Goal: Use online tool/utility: Utilize a website feature to perform a specific function

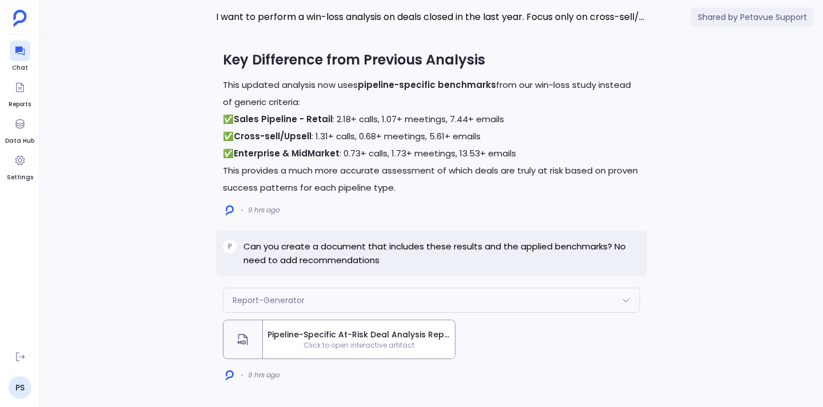
click at [338, 333] on span "Pipeline-Specific At-Risk Deal Analysis Report - Q2 & Q3 2025" at bounding box center [358, 335] width 183 height 12
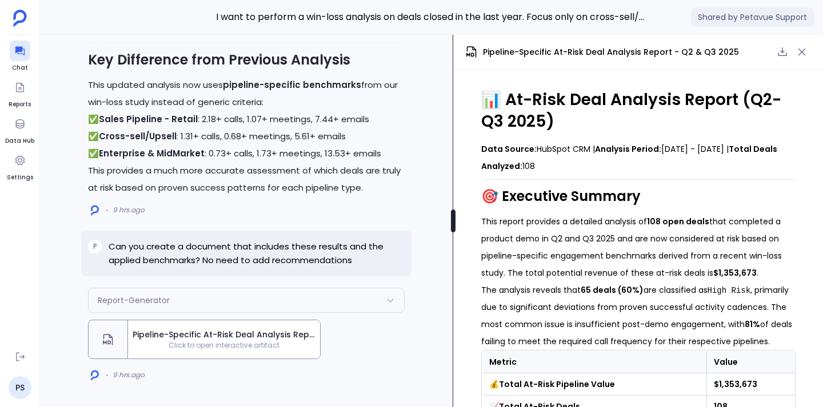
click at [453, 252] on div "Report-Generator Request Response Generating report: Pipeline-Specific At-Risk …" at bounding box center [431, 221] width 783 height 372
click at [803, 51] on icon "button" at bounding box center [801, 52] width 7 height 7
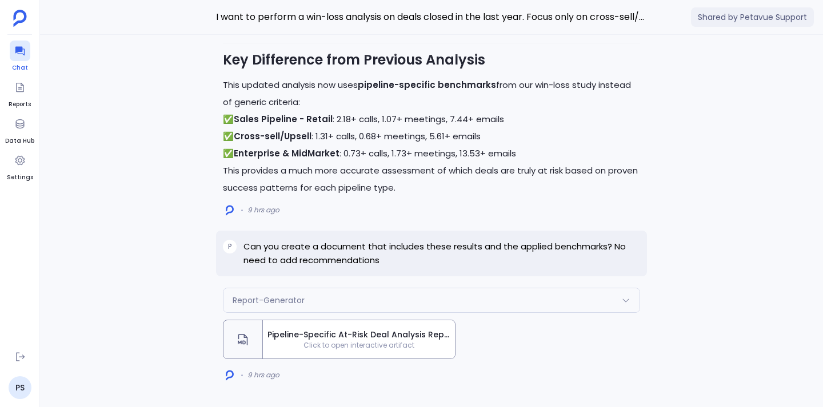
click at [19, 56] on icon at bounding box center [19, 50] width 11 height 11
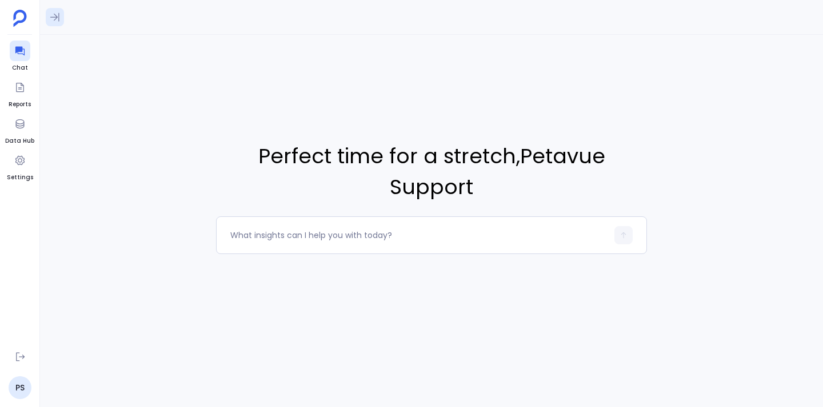
click at [53, 15] on icon at bounding box center [54, 16] width 11 height 11
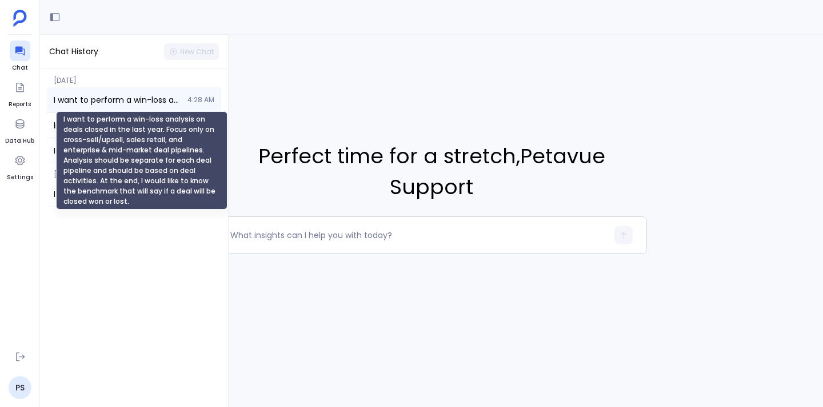
click at [123, 102] on span "I want to perform a win-loss analysis on deals closed in the last year. Focus o…" at bounding box center [117, 99] width 127 height 11
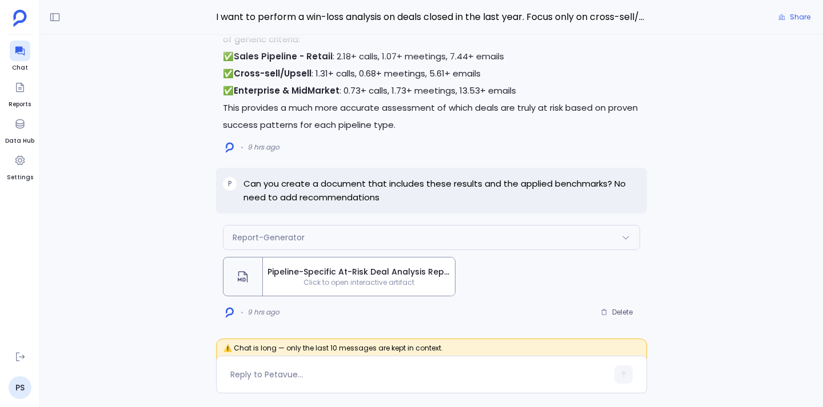
click at [427, 279] on span "Click to open interactive artifact" at bounding box center [359, 282] width 192 height 9
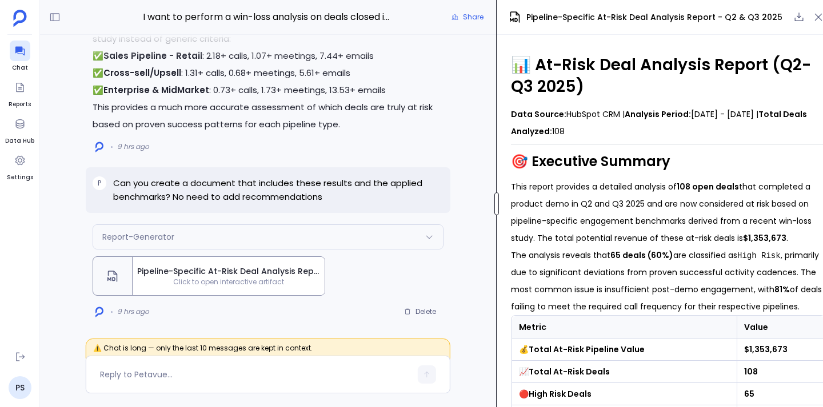
click at [496, 241] on div "I want to perform a win-loss analysis on deals closed in the last year. Focus o…" at bounding box center [431, 203] width 783 height 407
click at [817, 15] on icon "button" at bounding box center [817, 16] width 11 height 11
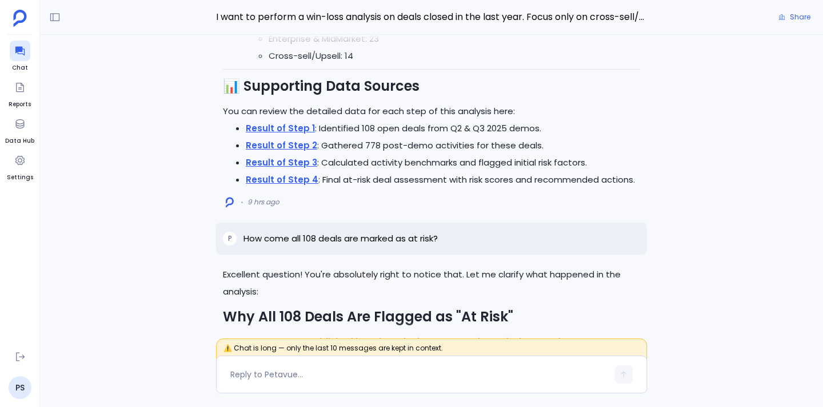
scroll to position [0, 0]
click at [18, 50] on icon at bounding box center [19, 51] width 9 height 9
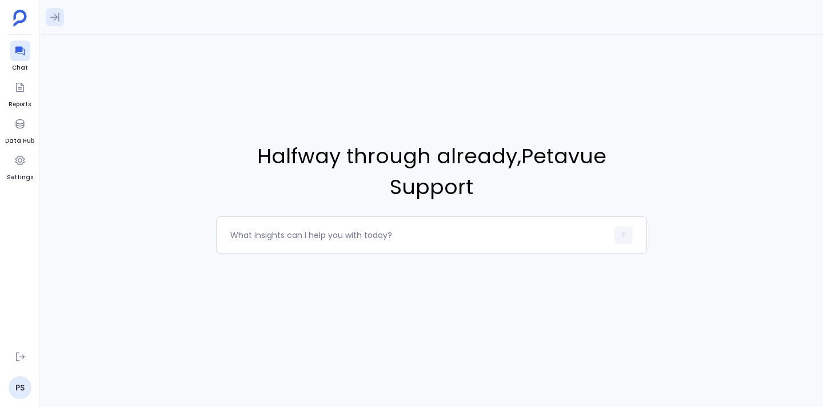
click at [50, 21] on icon at bounding box center [54, 16] width 11 height 11
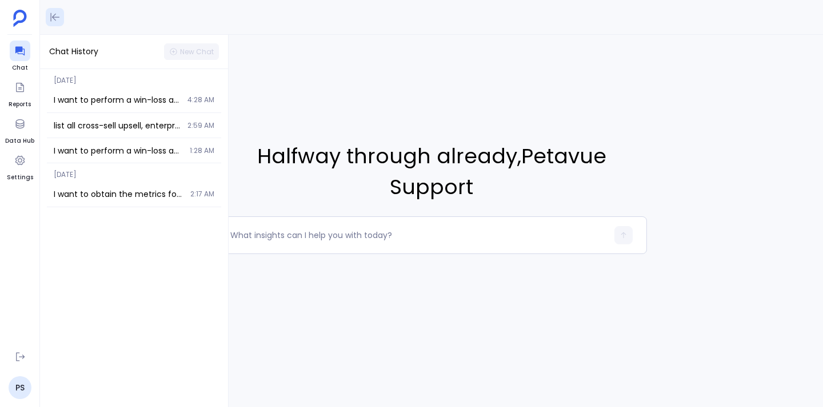
click at [50, 21] on icon at bounding box center [54, 16] width 11 height 11
